Goal: Transaction & Acquisition: Purchase product/service

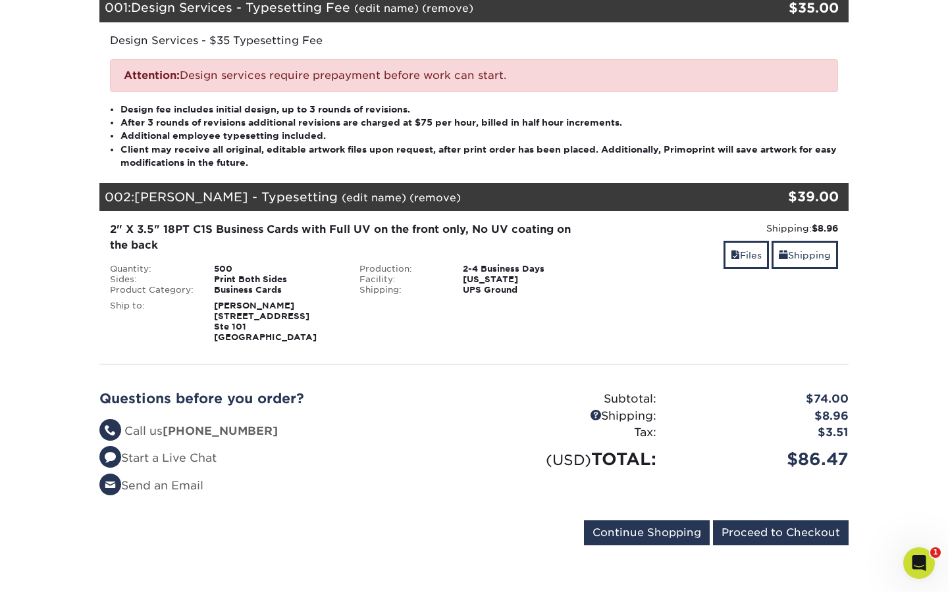
scroll to position [211, 0]
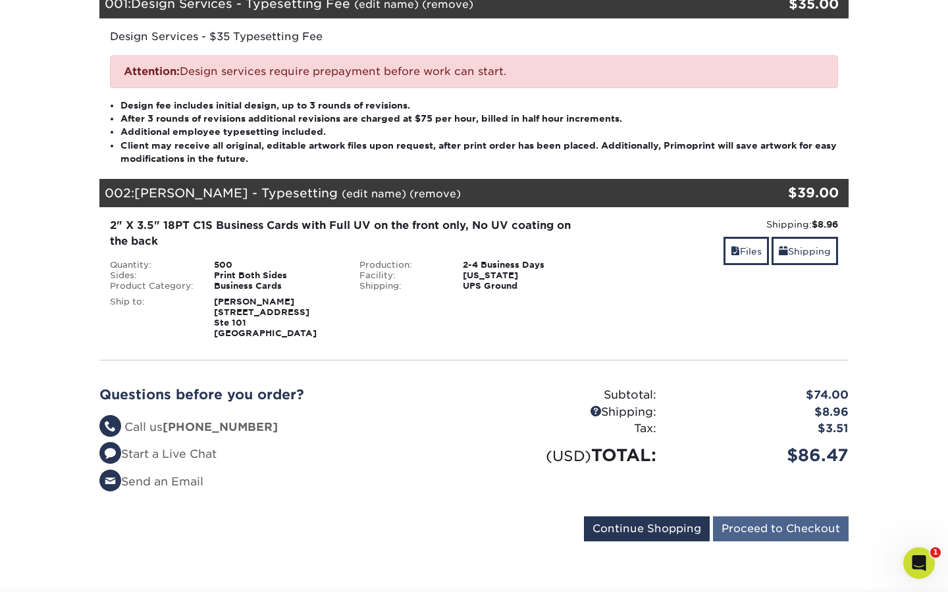
click at [755, 524] on input "Proceed to Checkout" at bounding box center [781, 529] width 136 height 25
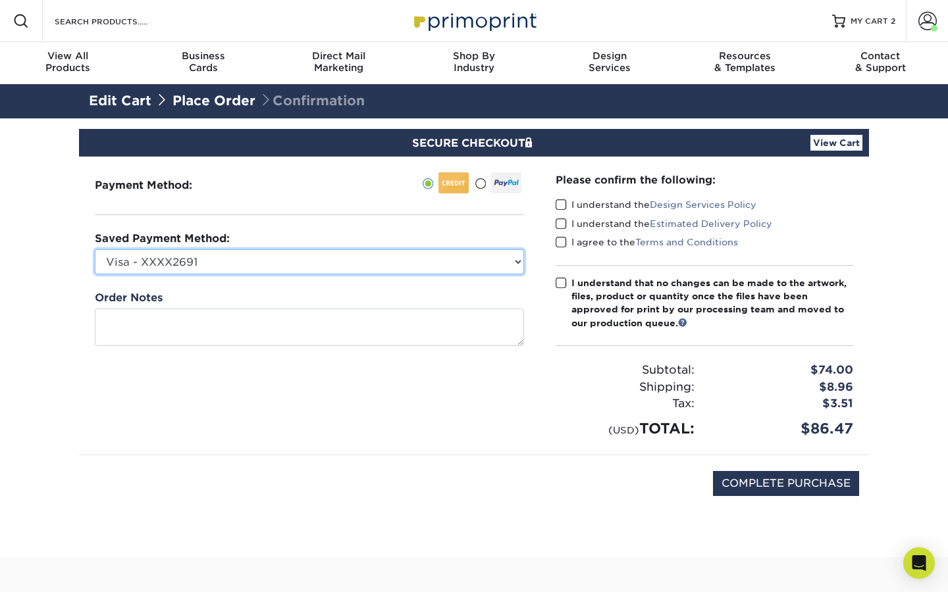
click at [422, 270] on select "Visa - XXXX2691 Visa - XXXX5282 New Credit Card" at bounding box center [309, 261] width 429 height 25
select select "60148"
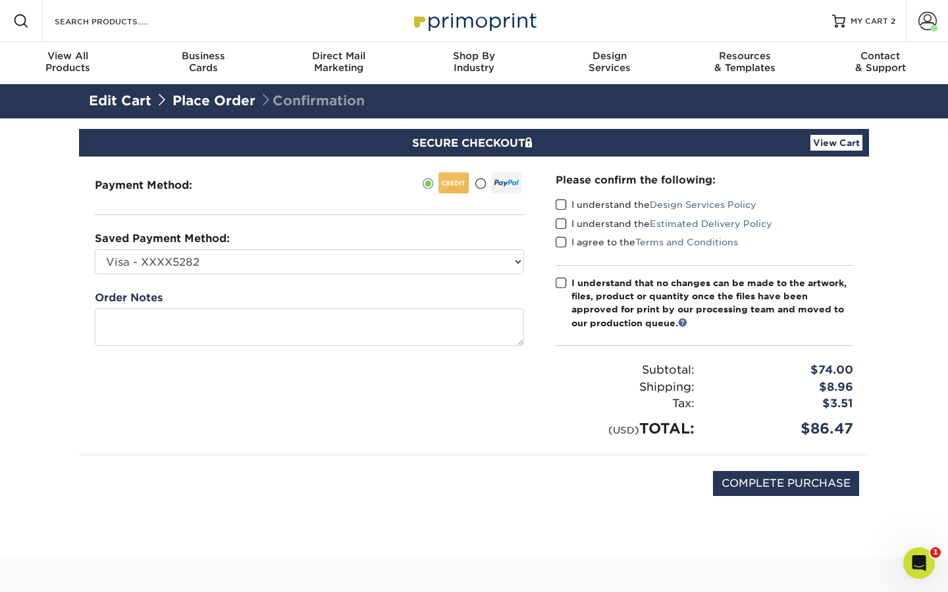
click at [562, 206] on span at bounding box center [560, 205] width 11 height 13
click at [0, 0] on input "I understand the Design Services Policy" at bounding box center [0, 0] width 0 height 0
click at [562, 223] on span at bounding box center [560, 224] width 11 height 13
click at [0, 0] on input "I understand the Estimated Delivery Policy" at bounding box center [0, 0] width 0 height 0
click at [561, 242] on span at bounding box center [560, 242] width 11 height 13
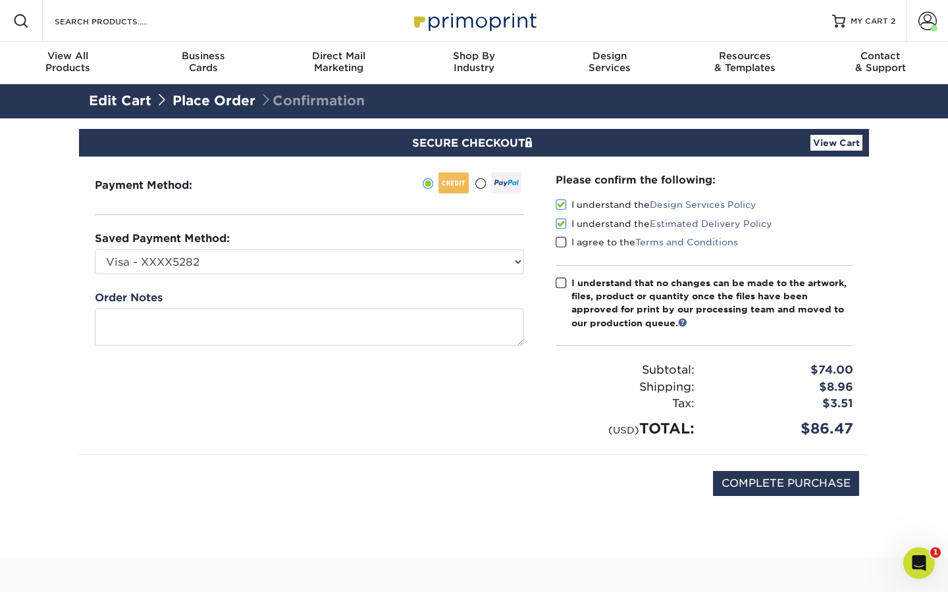
click at [0, 0] on input "I agree to the Terms and Conditions" at bounding box center [0, 0] width 0 height 0
click at [563, 280] on span at bounding box center [560, 283] width 11 height 13
click at [0, 0] on input "I understand that no changes can be made to the artwork, files, product or quan…" at bounding box center [0, 0] width 0 height 0
click at [795, 480] on input "COMPLETE PURCHASE" at bounding box center [786, 483] width 146 height 25
type input "PROCESSING, PLEASE WAIT..."
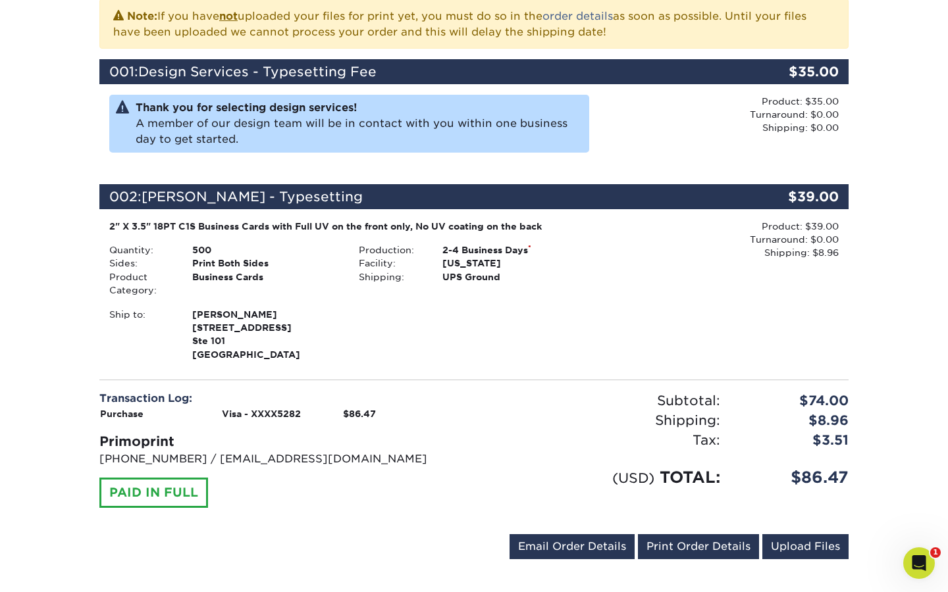
scroll to position [307, 0]
click at [793, 546] on link "Upload Files" at bounding box center [805, 546] width 86 height 25
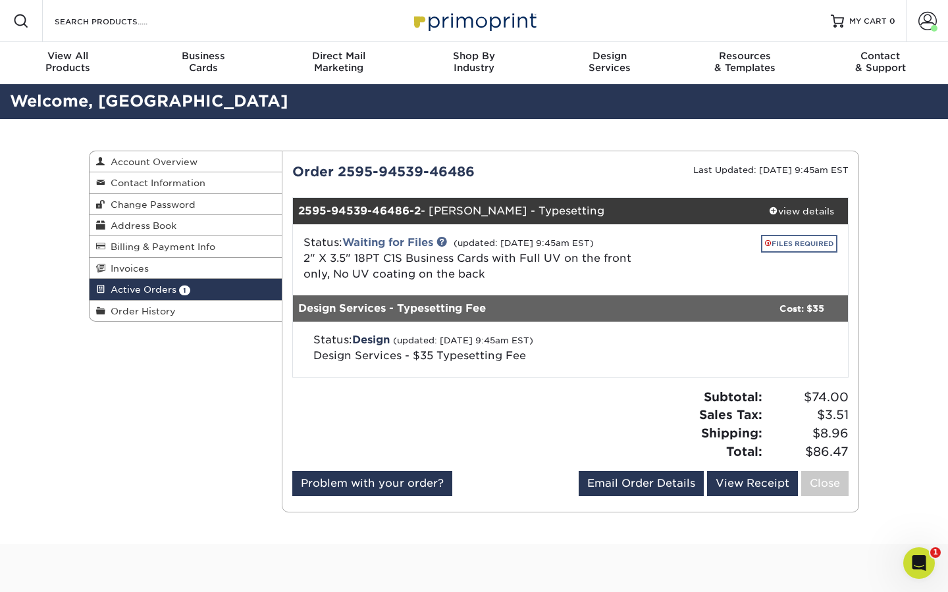
click at [779, 242] on link "FILES REQUIRED" at bounding box center [799, 244] width 76 height 18
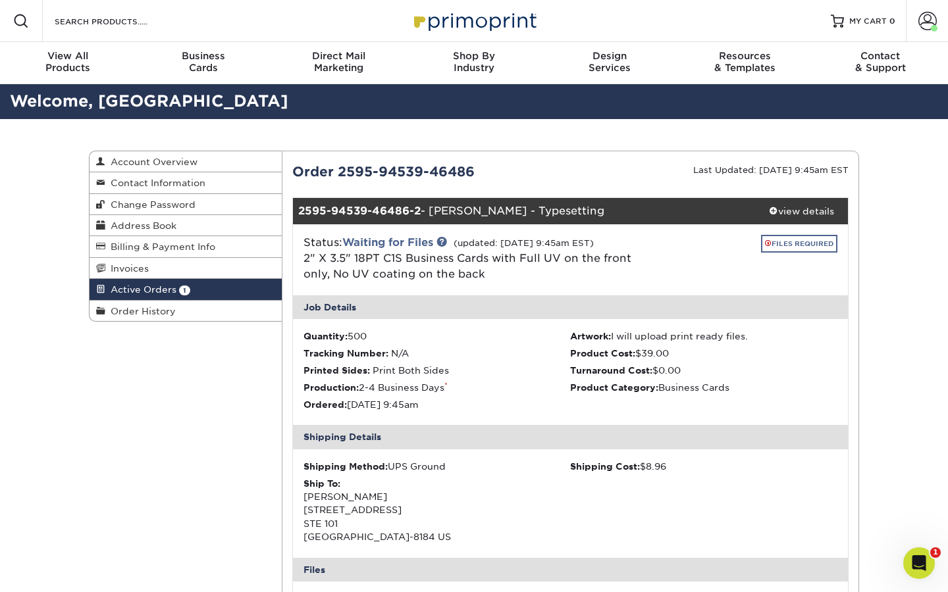
click at [779, 242] on link "FILES REQUIRED" at bounding box center [799, 244] width 76 height 18
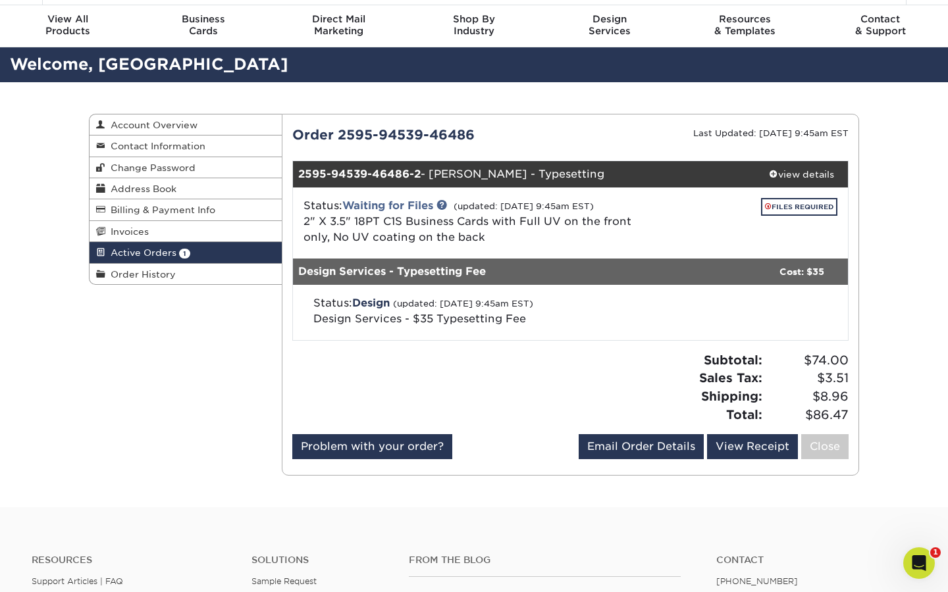
scroll to position [40, 0]
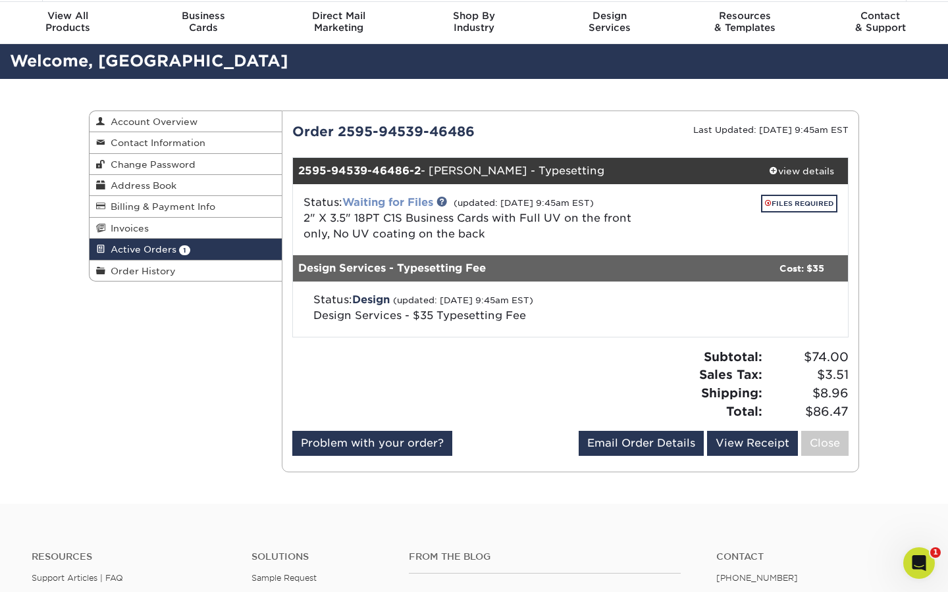
click at [414, 199] on link "Waiting for Files" at bounding box center [387, 202] width 91 height 13
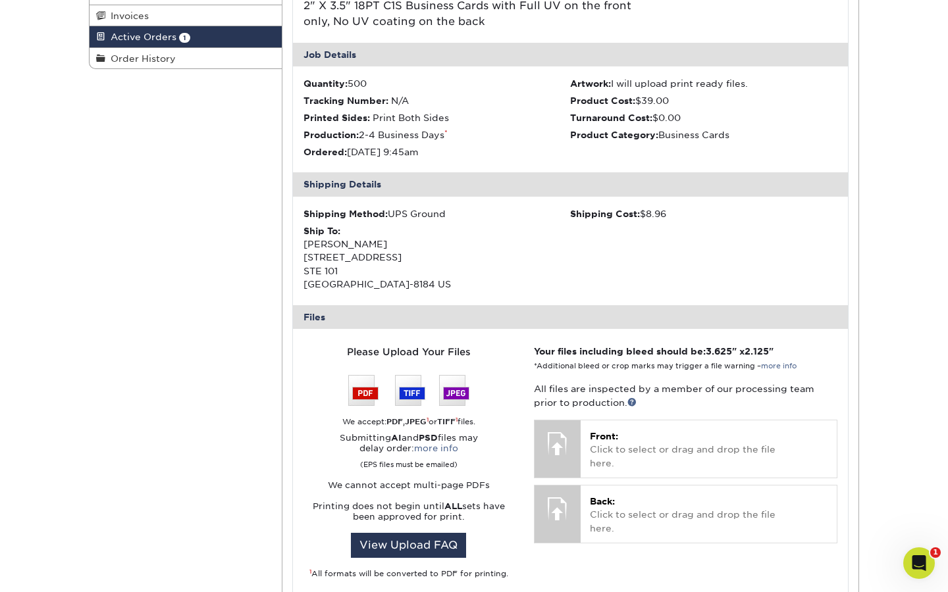
scroll to position [251, 0]
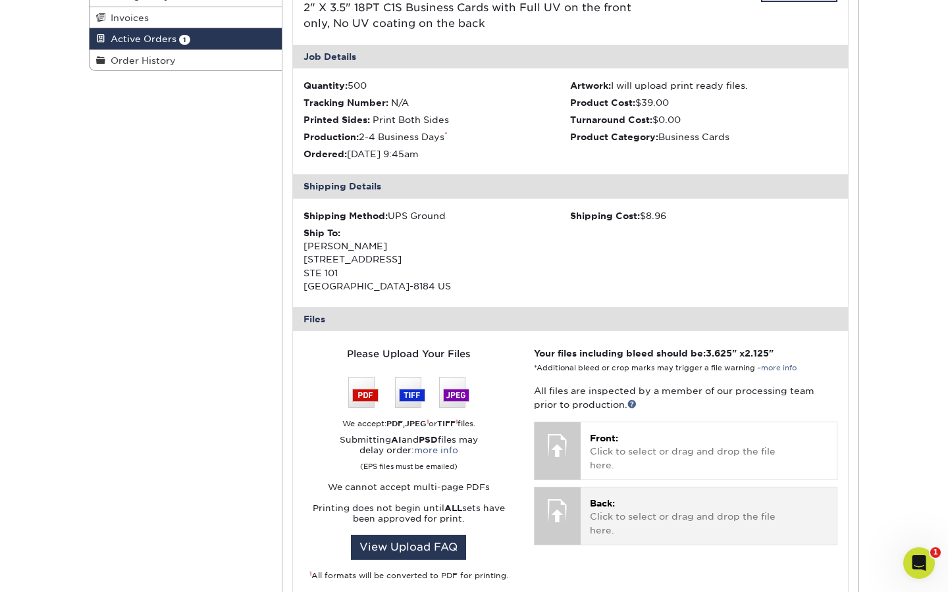
click at [671, 497] on p "Back: Click to select or drag and drop the file here." at bounding box center [709, 517] width 238 height 40
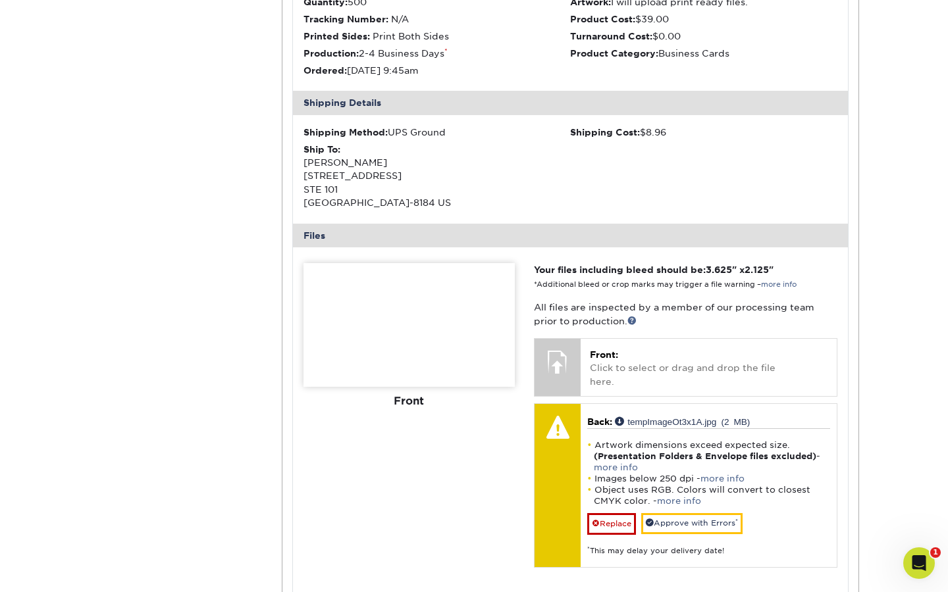
scroll to position [336, 0]
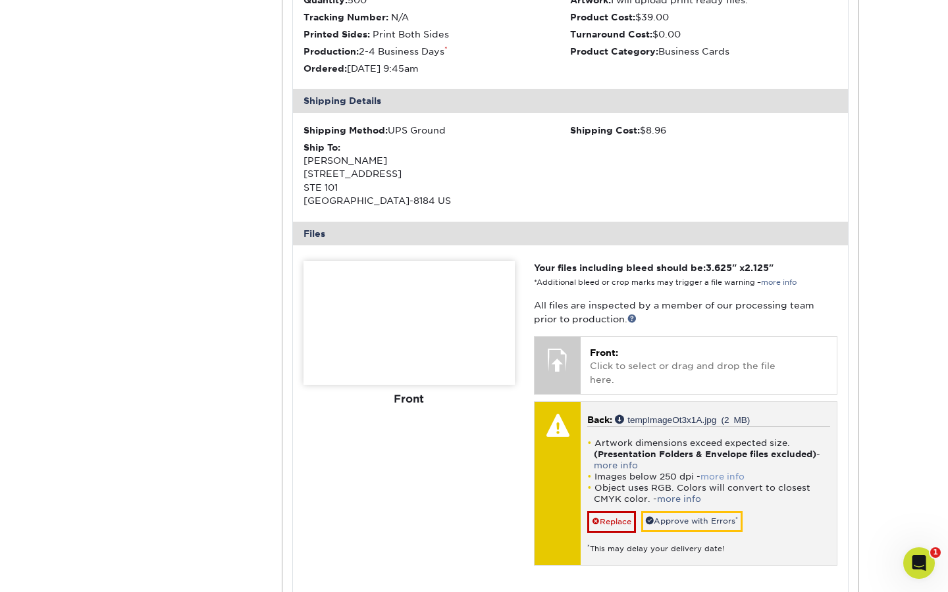
click at [738, 472] on link "more info" at bounding box center [722, 477] width 44 height 10
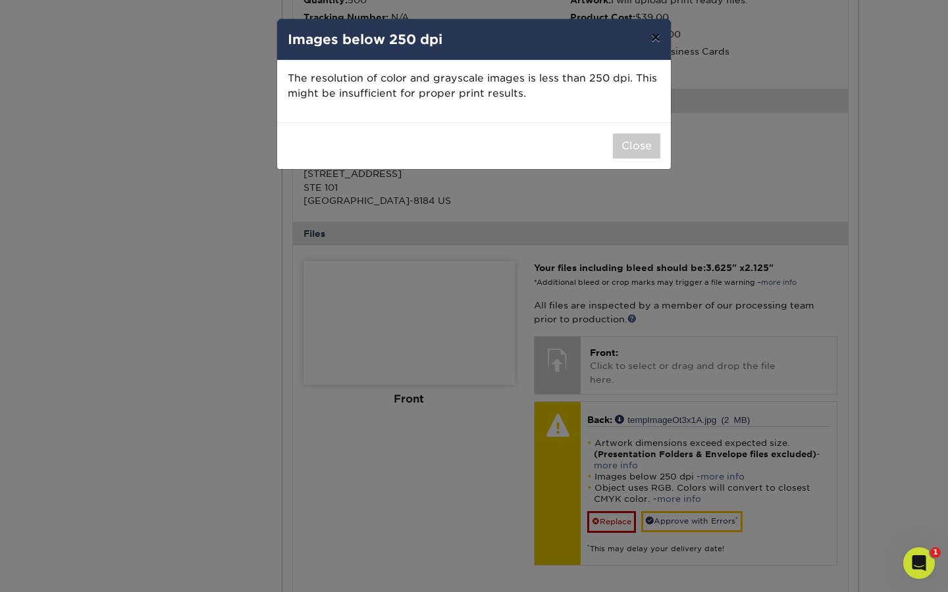
click at [648, 44] on button "×" at bounding box center [655, 37] width 30 height 37
